Goal: Task Accomplishment & Management: Use online tool/utility

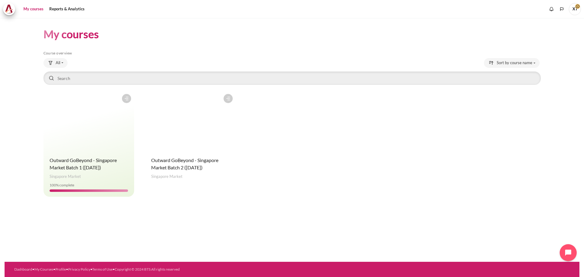
click at [187, 110] on figure "Content" at bounding box center [190, 121] width 91 height 61
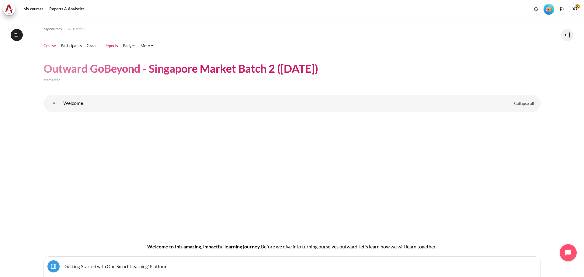
click at [104, 47] on link "Reports" at bounding box center [111, 46] width 14 height 6
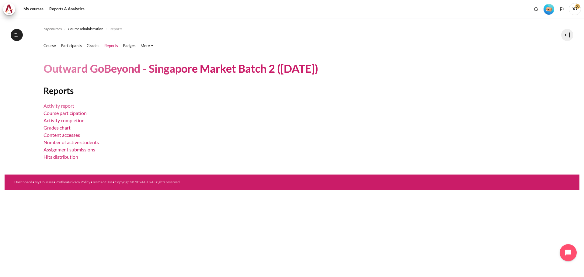
click at [70, 106] on link "Activity report" at bounding box center [58, 106] width 31 height 6
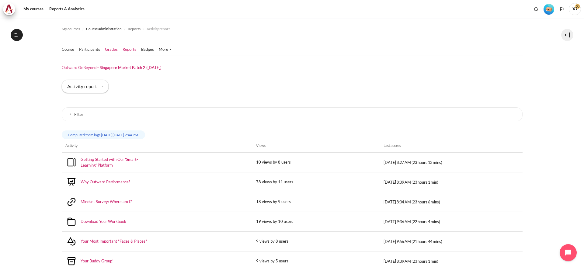
click at [111, 48] on link "Grades" at bounding box center [111, 50] width 13 height 6
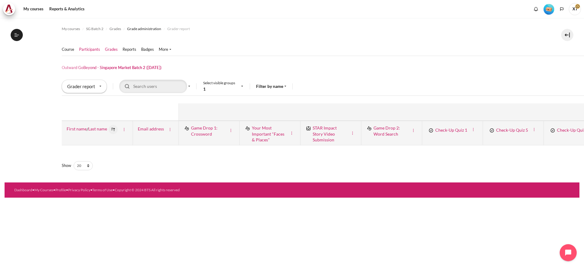
click at [87, 50] on link "Participants" at bounding box center [89, 50] width 21 height 6
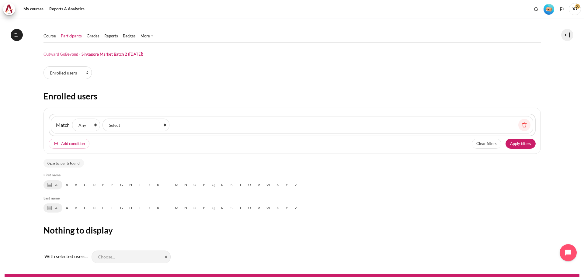
scroll to position [12, 0]
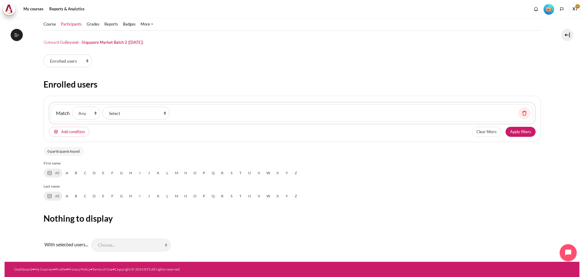
select select "groups"
select select "4980"
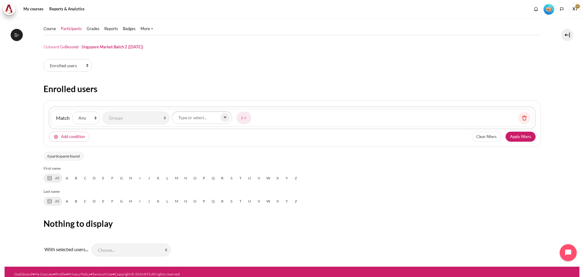
scroll to position [0, 0]
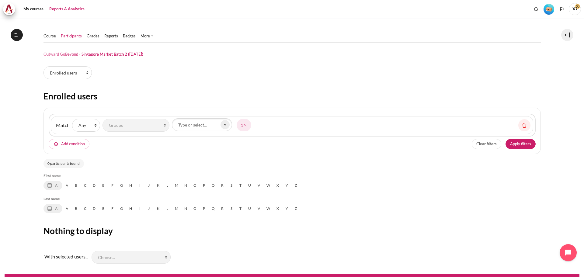
click at [66, 8] on link "Reports & Analytics" at bounding box center [67, 9] width 40 height 12
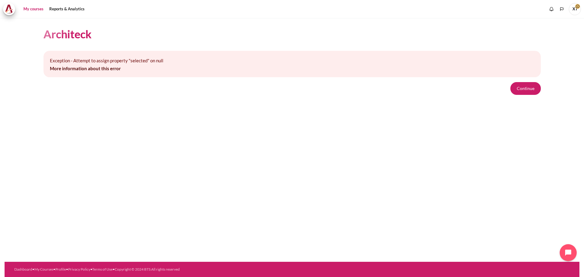
click at [33, 11] on link "My courses" at bounding box center [33, 9] width 24 height 12
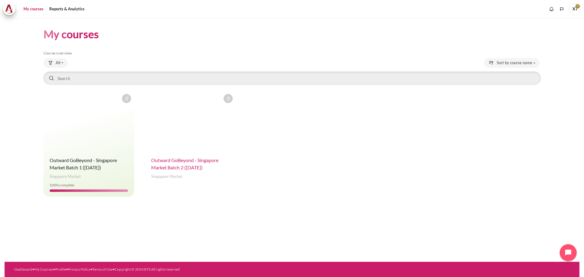
click at [186, 161] on span "Outward GoBeyond - Singapore Market Batch 2 ([DATE])" at bounding box center [184, 163] width 67 height 13
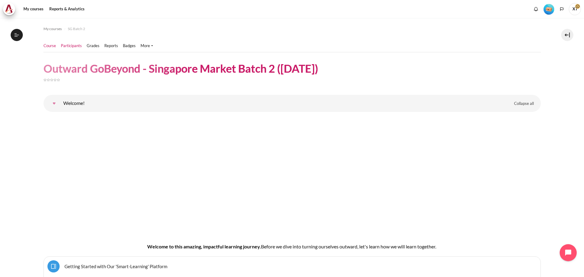
click at [75, 46] on link "Participants" at bounding box center [71, 46] width 21 height 6
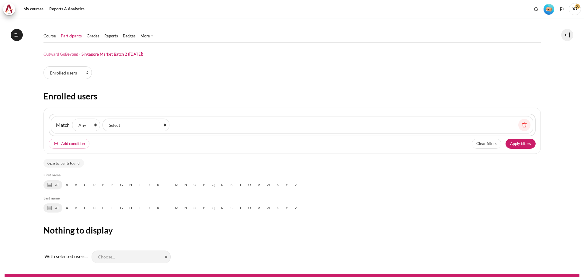
select select "groups"
select select "4980"
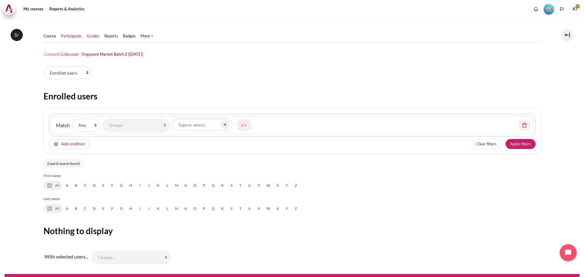
click at [92, 37] on link "Grades" at bounding box center [93, 36] width 13 height 6
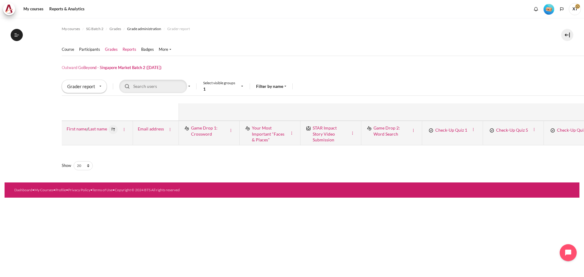
click at [127, 47] on link "Reports" at bounding box center [129, 50] width 14 height 6
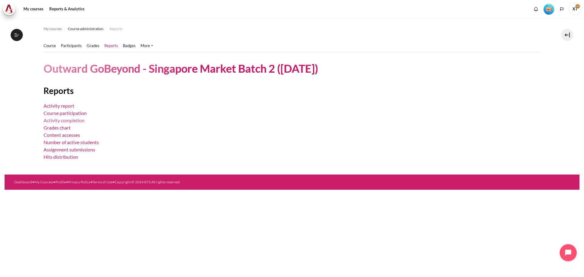
click at [59, 120] on link "Activity completion" at bounding box center [63, 120] width 41 height 6
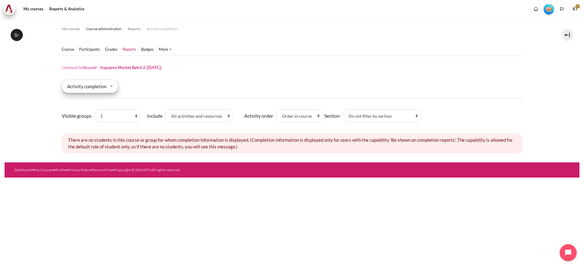
click at [94, 89] on div "Activity completion" at bounding box center [90, 86] width 56 height 13
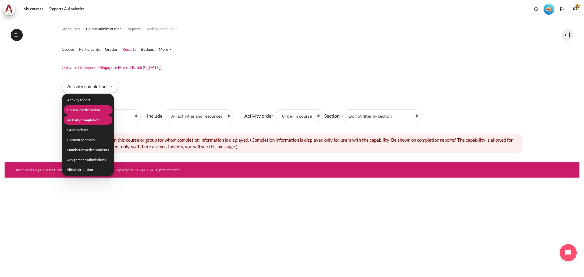
click at [100, 110] on li "Course participation" at bounding box center [87, 109] width 49 height 9
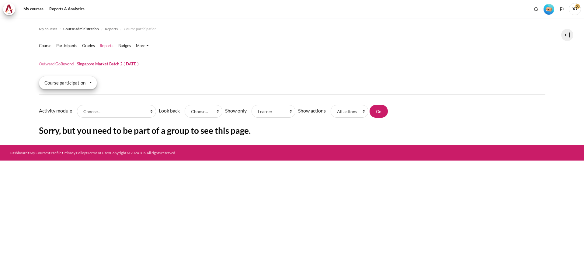
click at [83, 83] on div "Course participation" at bounding box center [68, 82] width 58 height 13
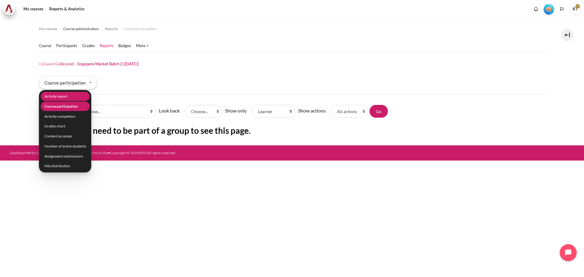
click at [59, 98] on li "Activity report" at bounding box center [64, 96] width 49 height 9
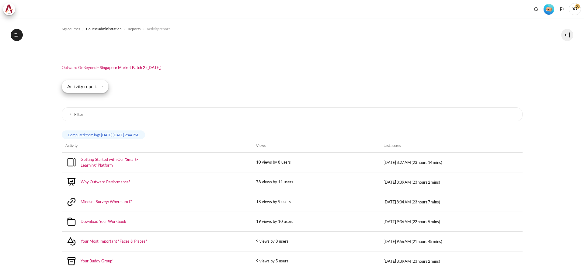
click at [77, 88] on div "Activity report" at bounding box center [85, 86] width 47 height 13
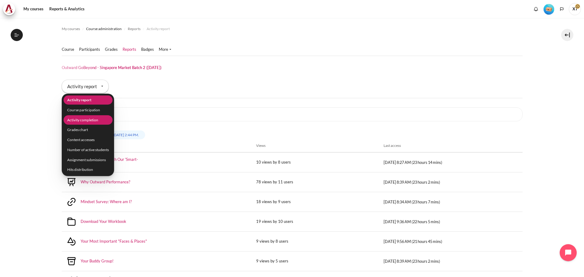
click at [77, 120] on li "Activity completion" at bounding box center [87, 119] width 49 height 9
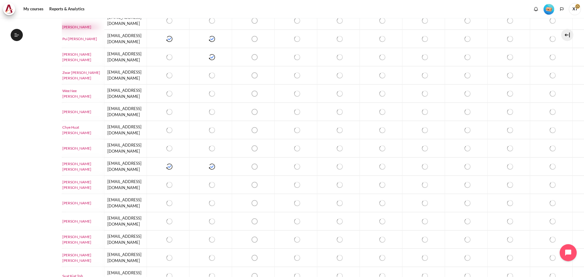
scroll to position [271, 0]
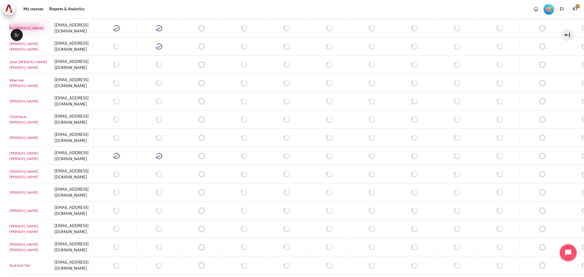
scroll to position [271, 53]
drag, startPoint x: 104, startPoint y: 273, endPoint x: 64, endPoint y: 274, distance: 39.8
click at [64, 274] on div "My courses Course administration Reports Activity completion" at bounding box center [292, 147] width 584 height 259
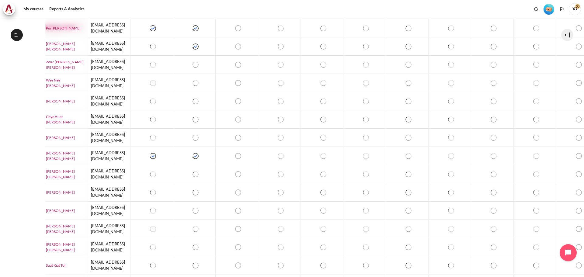
scroll to position [271, 0]
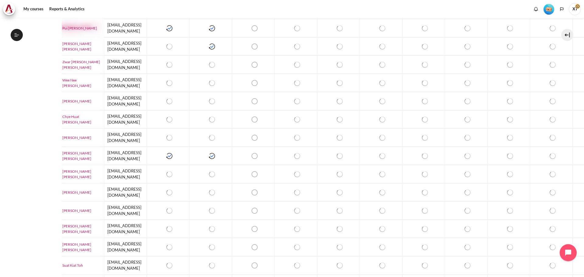
click at [22, 188] on div "My courses Course administration Reports Activity completion" at bounding box center [292, 79] width 574 height 664
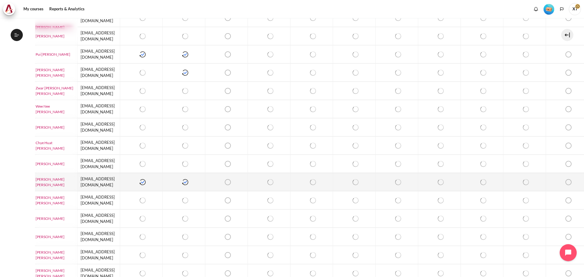
scroll to position [271, 27]
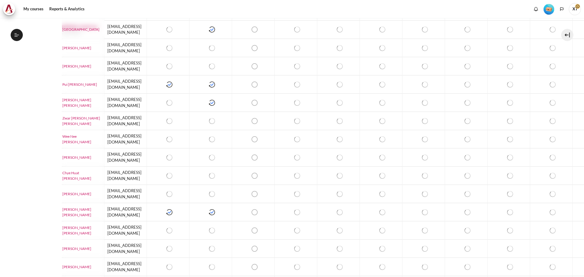
scroll to position [271, 0]
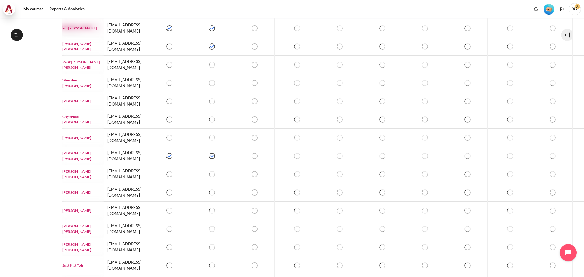
click at [9, 8] on img at bounding box center [9, 9] width 9 height 9
